Goal: Task Accomplishment & Management: Use online tool/utility

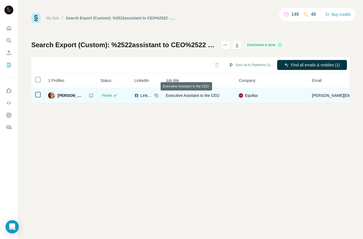
click at [166, 97] on span "Executive Assistant to the CEO" at bounding box center [193, 95] width 54 height 4
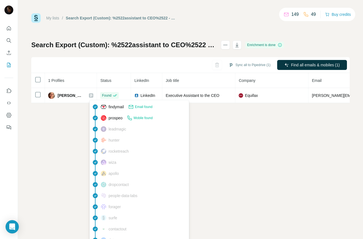
click at [142, 106] on span "Email found" at bounding box center [143, 106] width 17 height 5
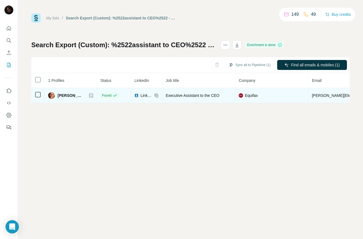
click at [73, 91] on td "[PERSON_NAME]" at bounding box center [71, 95] width 52 height 15
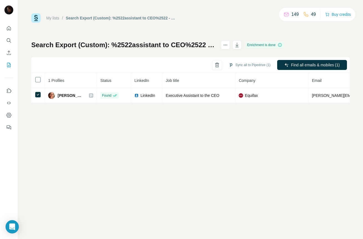
click at [199, 141] on div "My lists / Search Export (Custom): %2522assistant to CEO%2522 - [DATE] 23:11 14…" at bounding box center [190, 119] width 345 height 239
click at [10, 29] on icon "Quick start" at bounding box center [9, 28] width 6 height 6
